Goal: Task Accomplishment & Management: Manage account settings

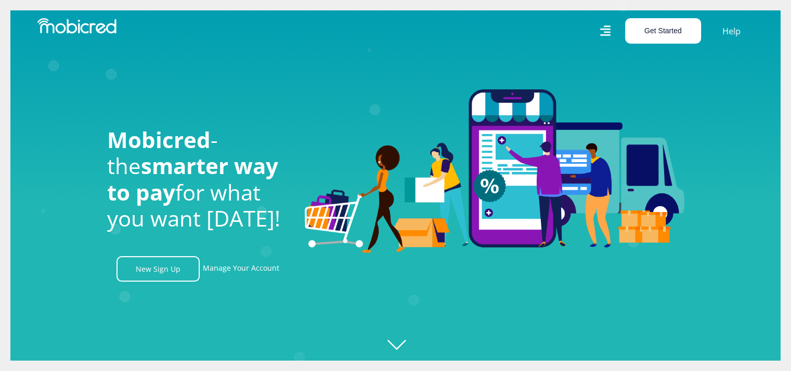
scroll to position [0, 1333]
click at [670, 36] on button "Get Started" at bounding box center [663, 30] width 76 height 25
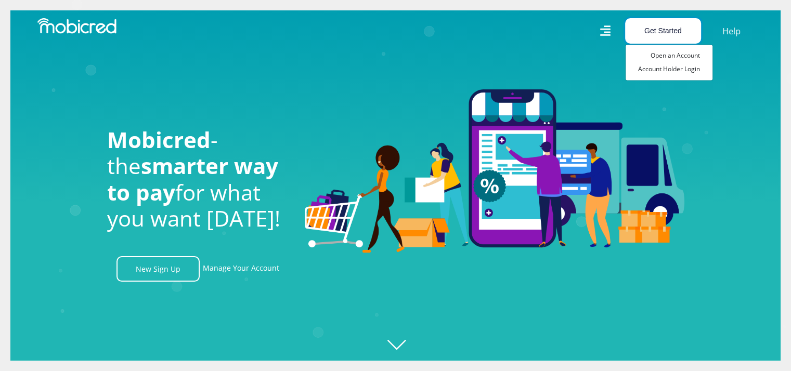
scroll to position [0, 1926]
click at [677, 71] on link "Account Holder Login" at bounding box center [669, 69] width 87 height 14
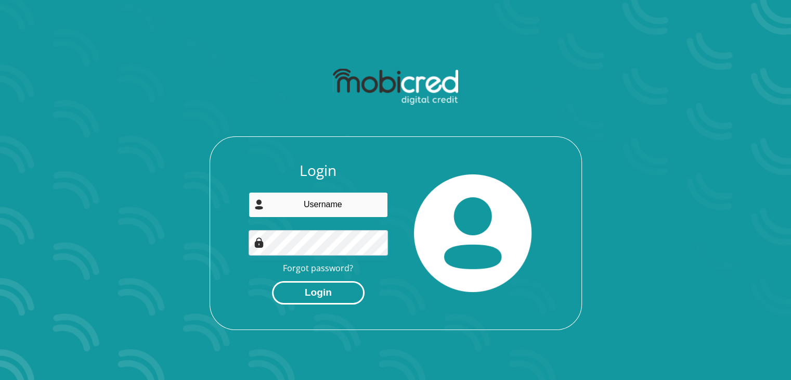
type input "[EMAIL_ADDRESS][DOMAIN_NAME]"
click at [322, 293] on button "Login" at bounding box center [318, 292] width 93 height 23
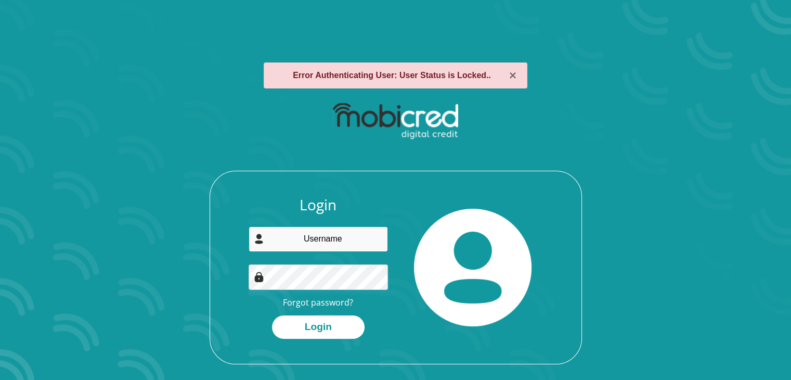
type input "morakilen@gmail.com"
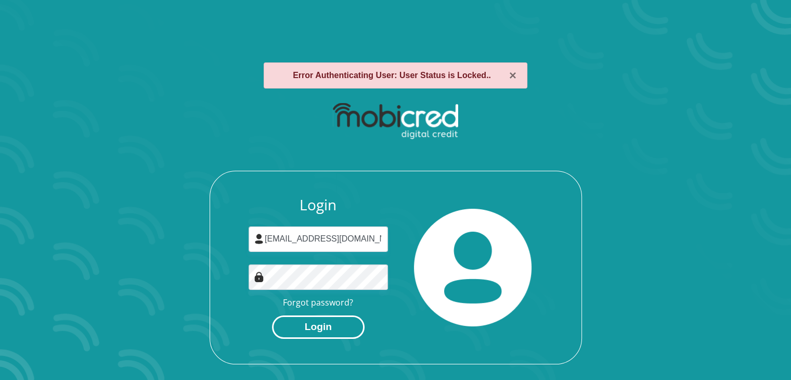
click at [315, 327] on button "Login" at bounding box center [318, 326] width 93 height 23
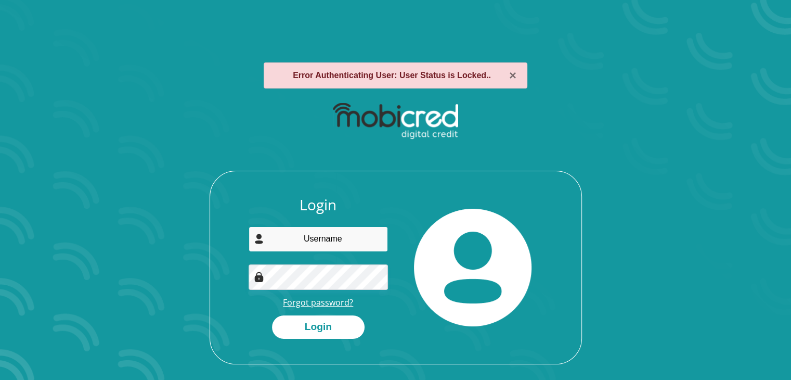
type input "morakilen@gmail.com"
click at [325, 304] on link "Forgot password?" at bounding box center [318, 301] width 70 height 11
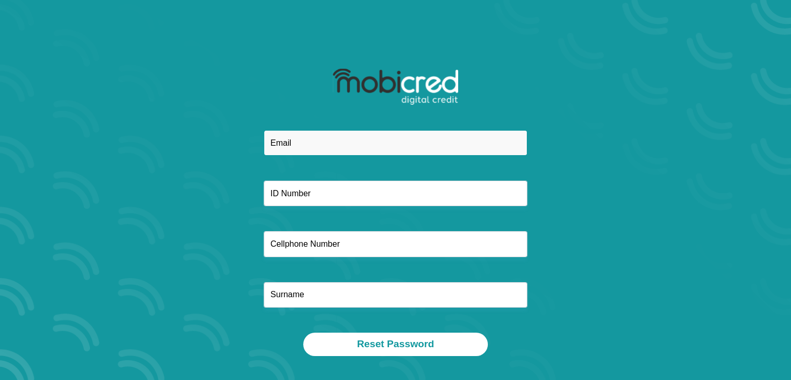
click at [322, 146] on input "email" at bounding box center [396, 142] width 264 height 25
type input "morakilen@gmail.com"
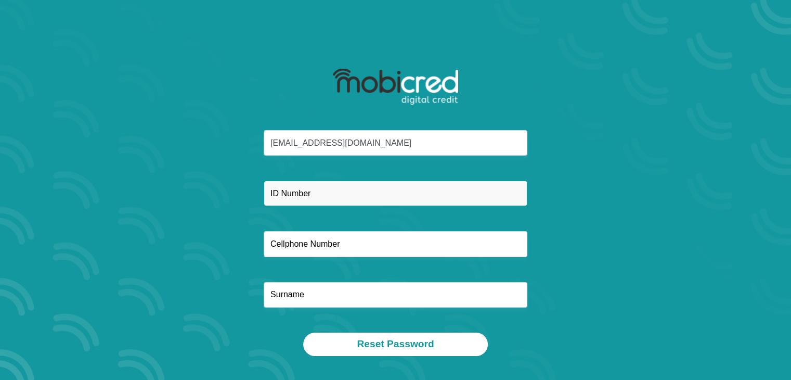
click at [294, 196] on input "text" at bounding box center [396, 192] width 264 height 25
type input "7910135403080"
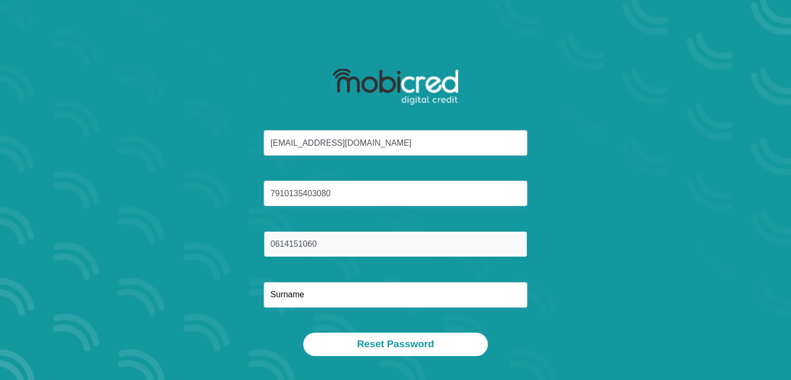
type input "0614151060"
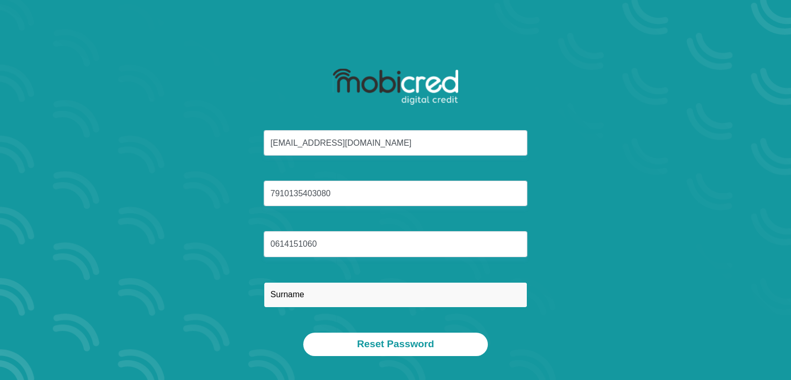
click at [285, 296] on input "text" at bounding box center [396, 294] width 264 height 25
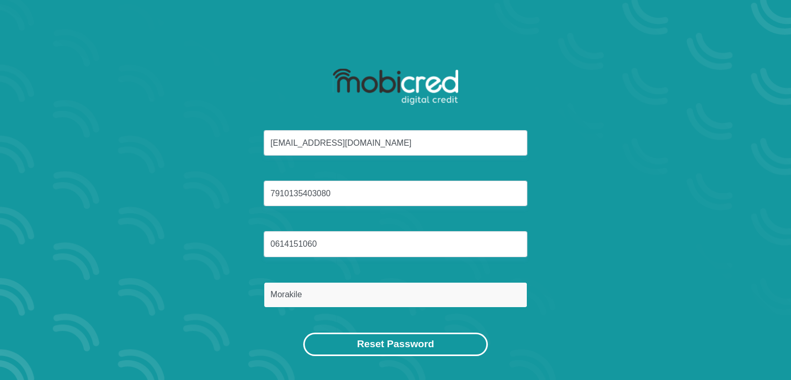
type input "Morakile"
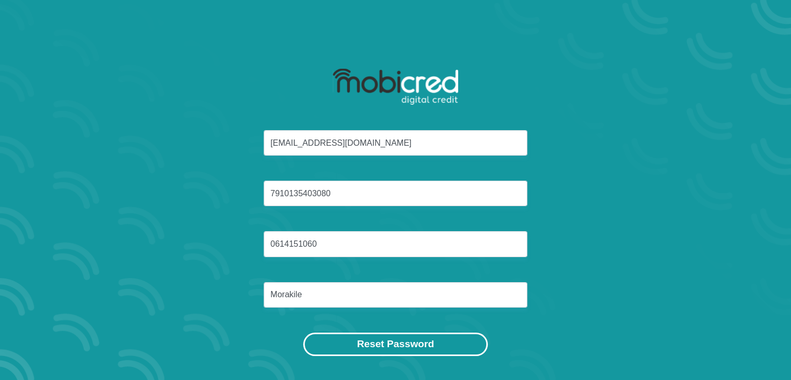
click at [421, 341] on button "Reset Password" at bounding box center [395, 343] width 184 height 23
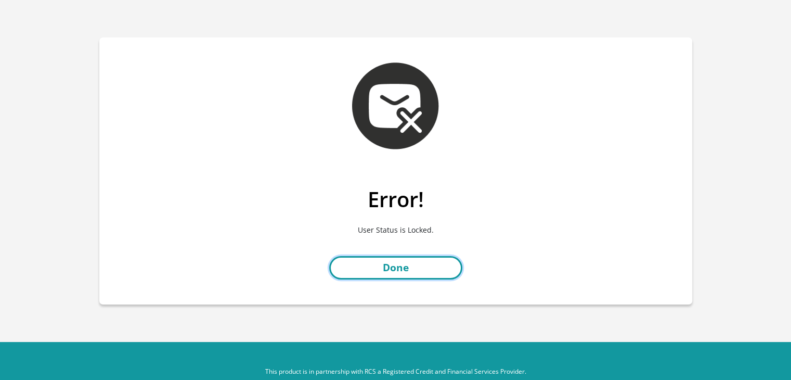
click at [405, 265] on link "Done" at bounding box center [395, 267] width 133 height 23
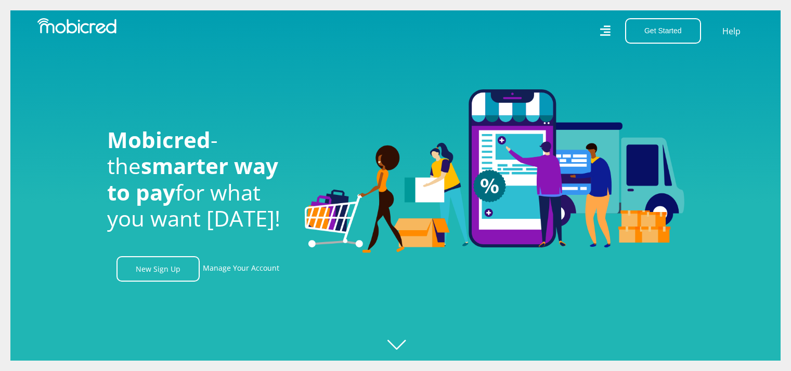
click at [405, 265] on div at bounding box center [494, 185] width 395 height 193
click at [233, 269] on link "Manage Your Account" at bounding box center [241, 268] width 76 height 25
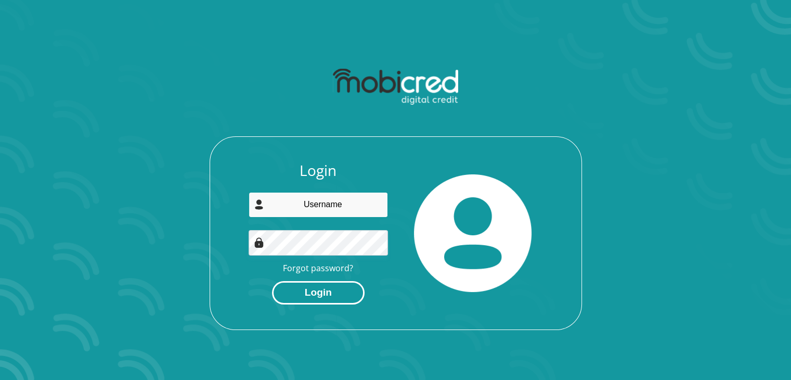
type input "[EMAIL_ADDRESS][DOMAIN_NAME]"
click at [316, 288] on button "Login" at bounding box center [318, 292] width 93 height 23
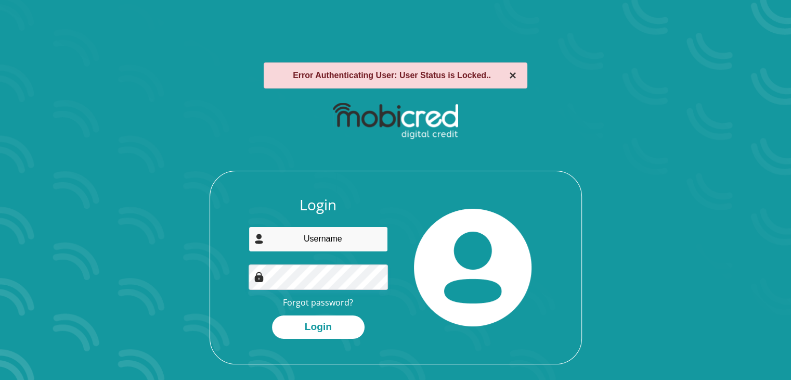
type input "[EMAIL_ADDRESS][DOMAIN_NAME]"
click at [512, 77] on button "×" at bounding box center [512, 75] width 7 height 12
